Goal: Find specific page/section

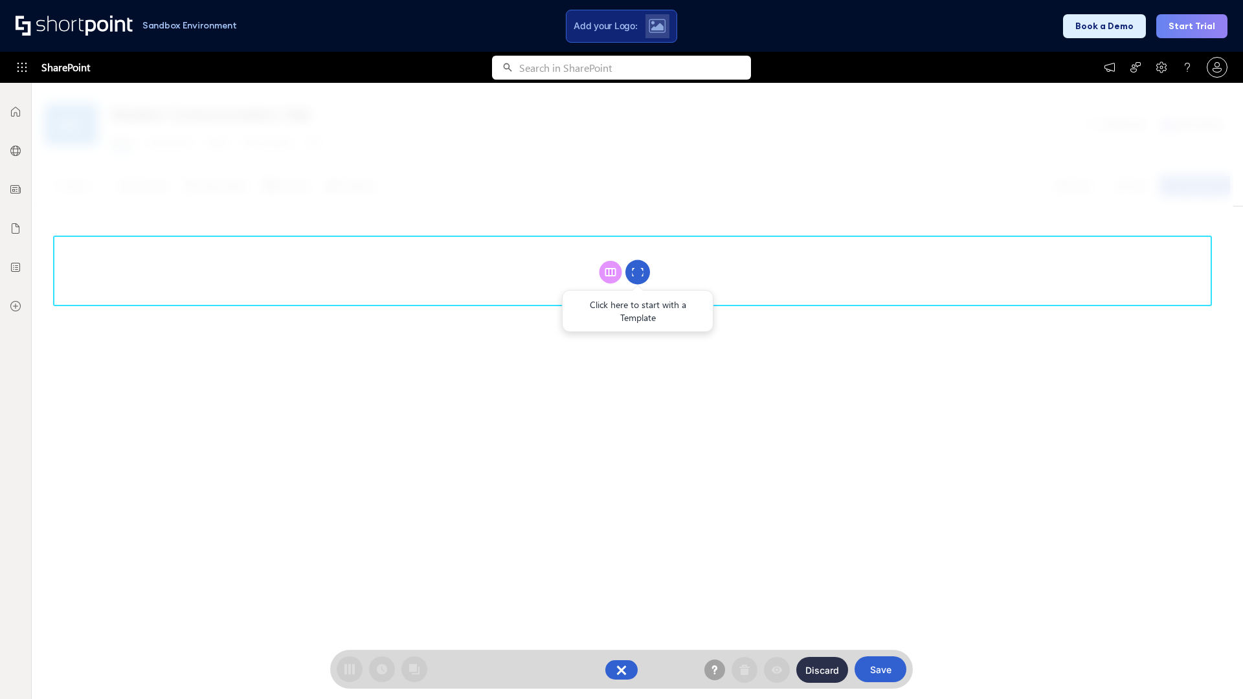
click at [638, 272] on circle at bounding box center [637, 272] width 25 height 25
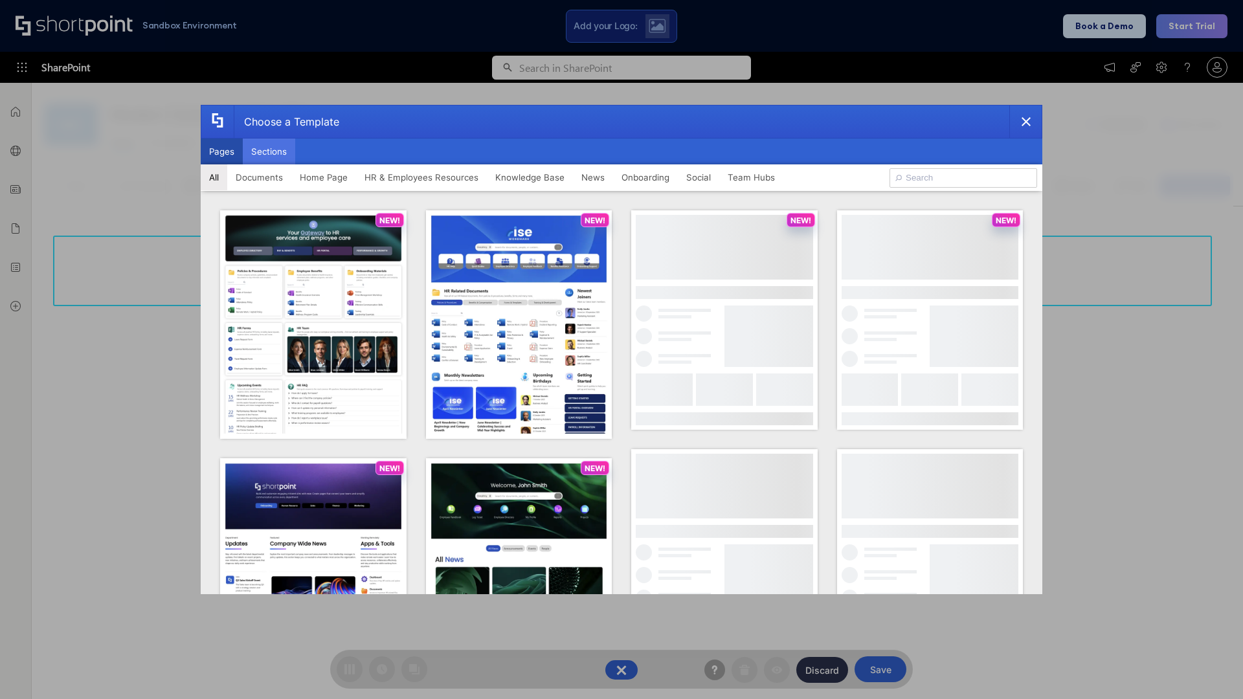
click at [269, 151] on button "Sections" at bounding box center [269, 152] width 52 height 26
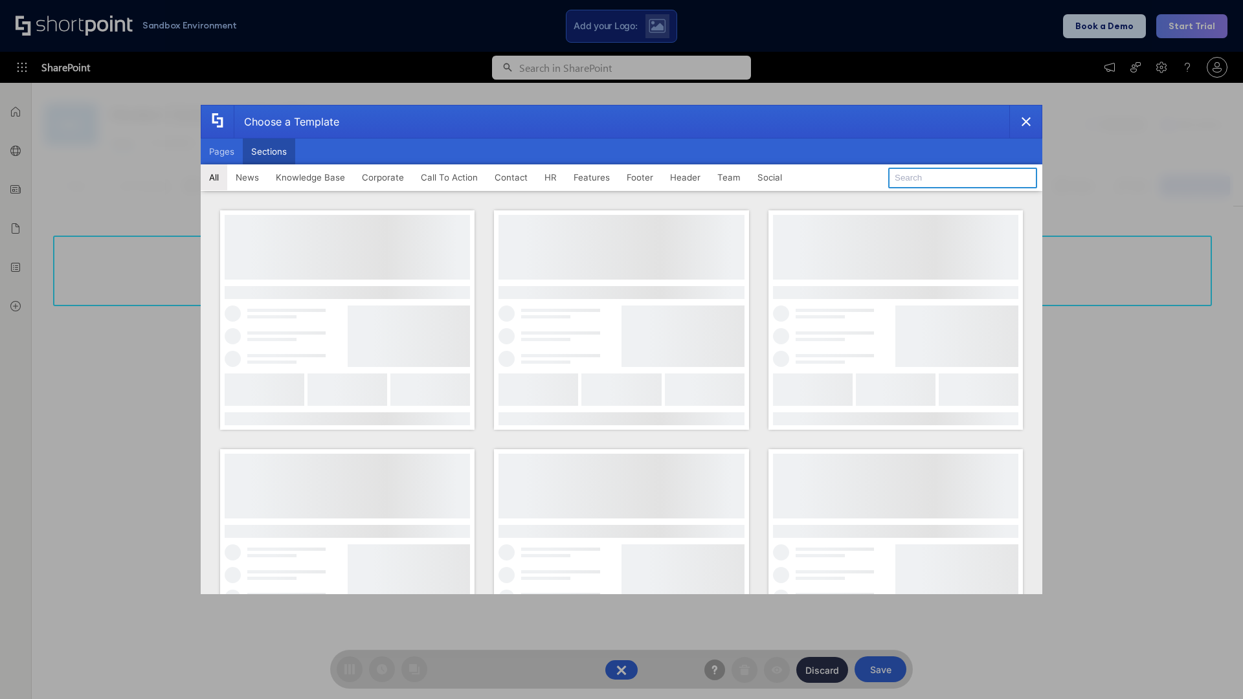
type input "Knowledge Base 3"
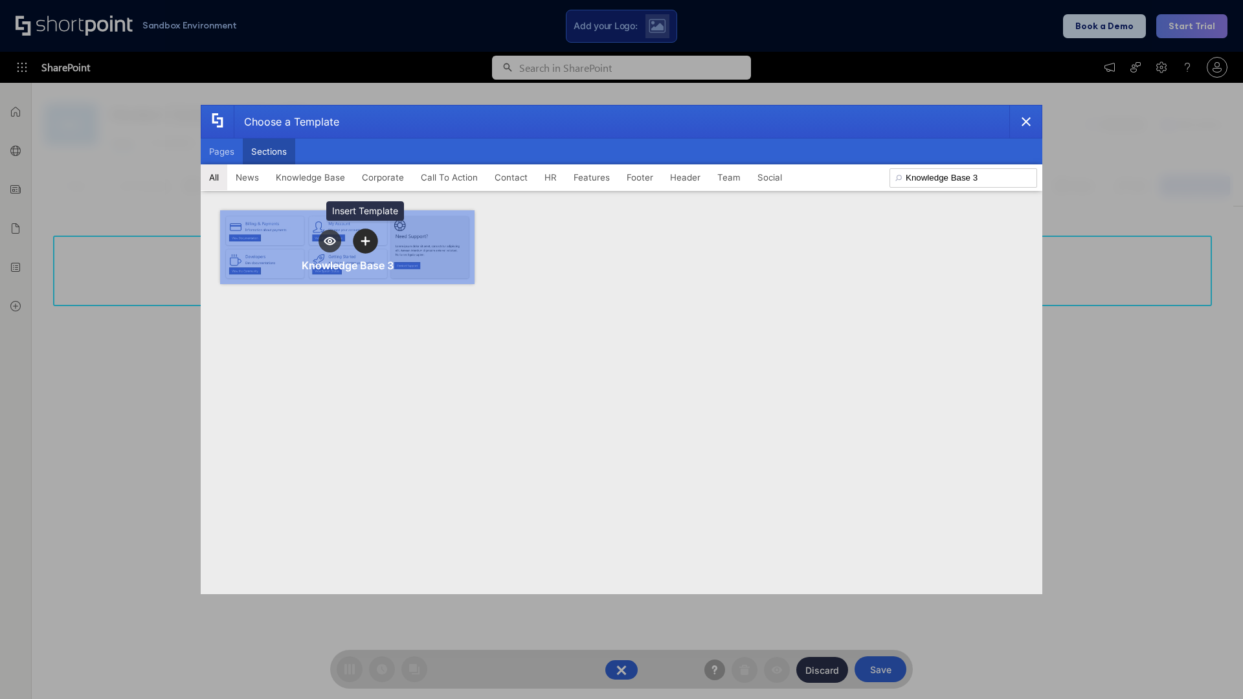
click at [365, 241] on icon "template selector" at bounding box center [365, 240] width 9 height 9
